Goal: Communication & Community: Answer question/provide support

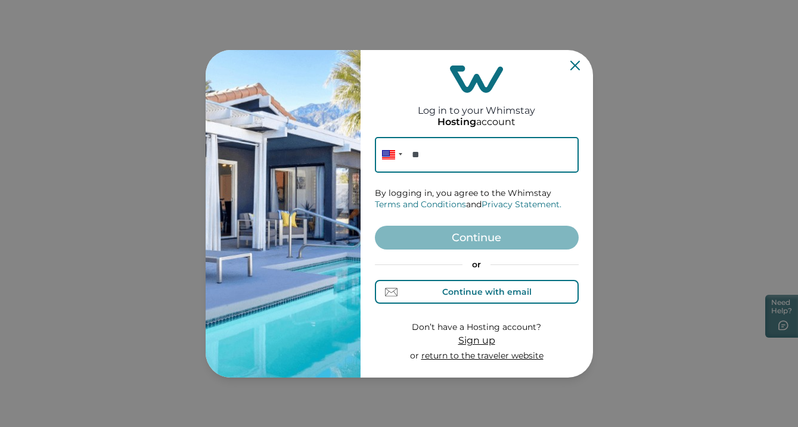
click at [494, 287] on div "Continue with email" at bounding box center [486, 292] width 89 height 10
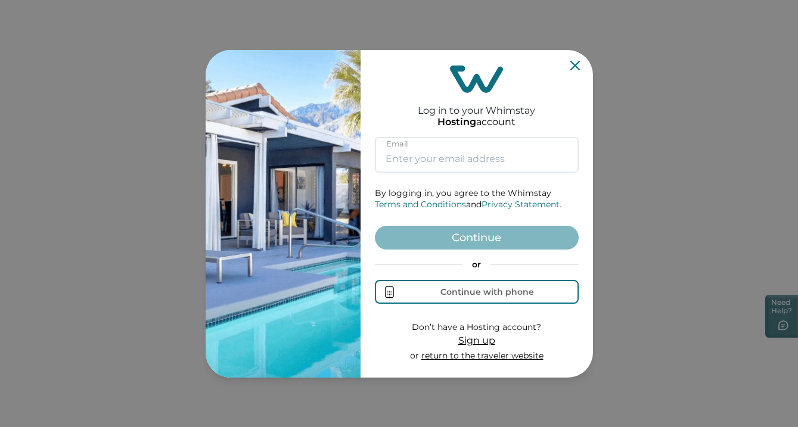
type input "[EMAIL_ADDRESS][DOMAIN_NAME]"
click at [476, 247] on button "Continue" at bounding box center [477, 238] width 204 height 24
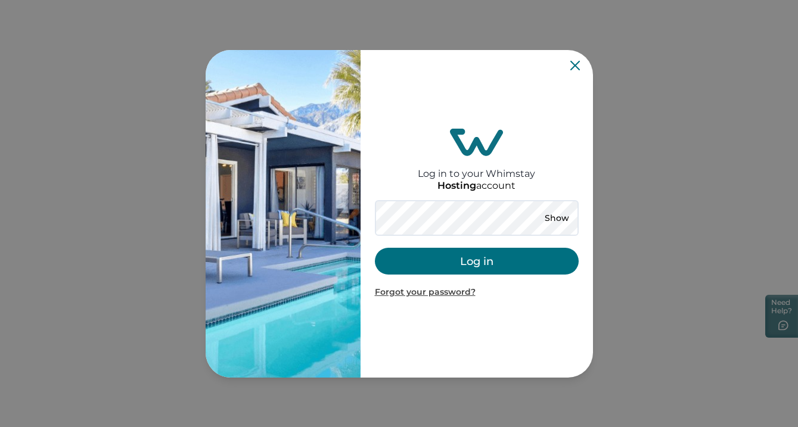
click at [452, 263] on button "Log in" at bounding box center [477, 261] width 204 height 27
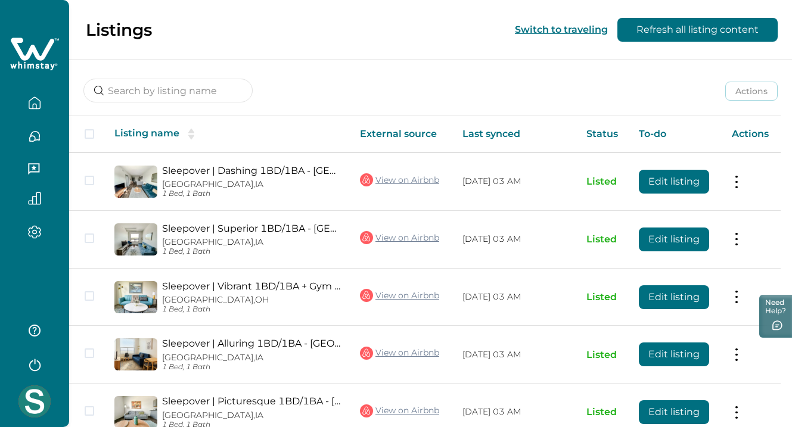
click at [39, 133] on icon "button" at bounding box center [34, 136] width 13 height 13
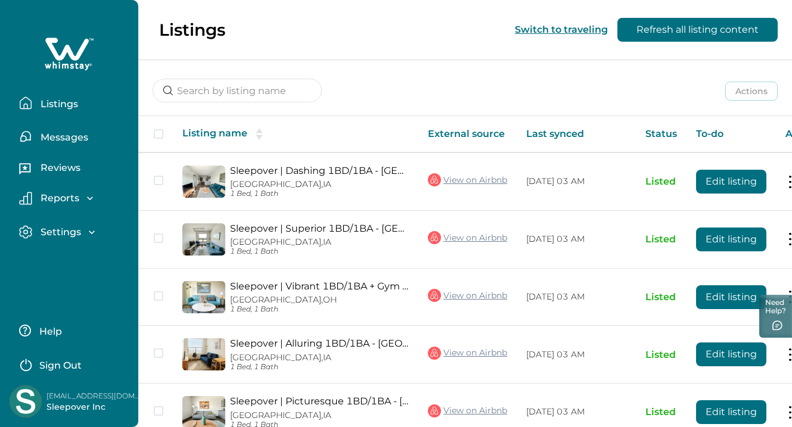
click at [93, 139] on button "Messages" at bounding box center [74, 137] width 110 height 24
